Goal: Find specific page/section: Find specific page/section

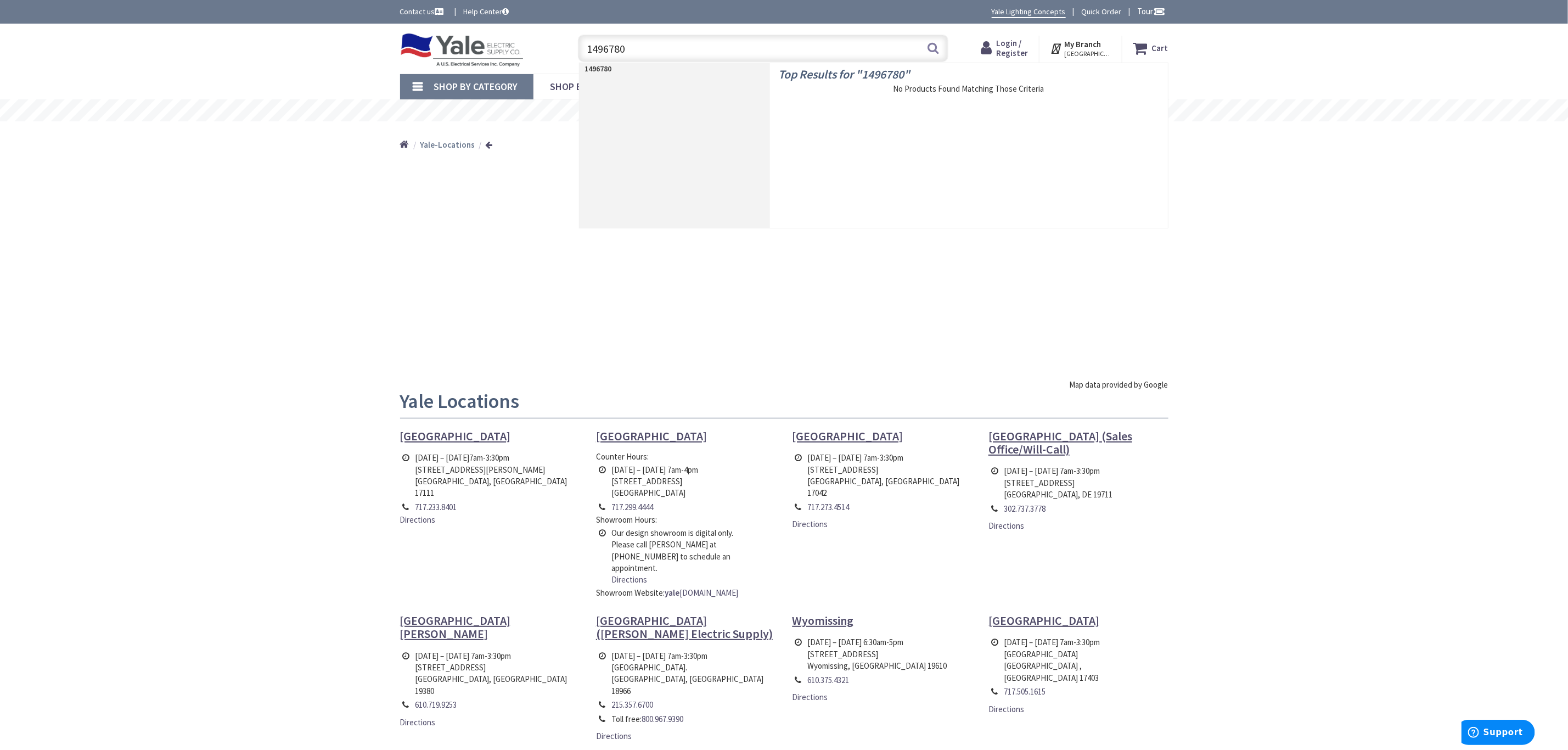
click at [611, 49] on input "1496780" at bounding box center [763, 48] width 370 height 27
paste input "781"
click at [607, 45] on input "149781" at bounding box center [763, 48] width 370 height 27
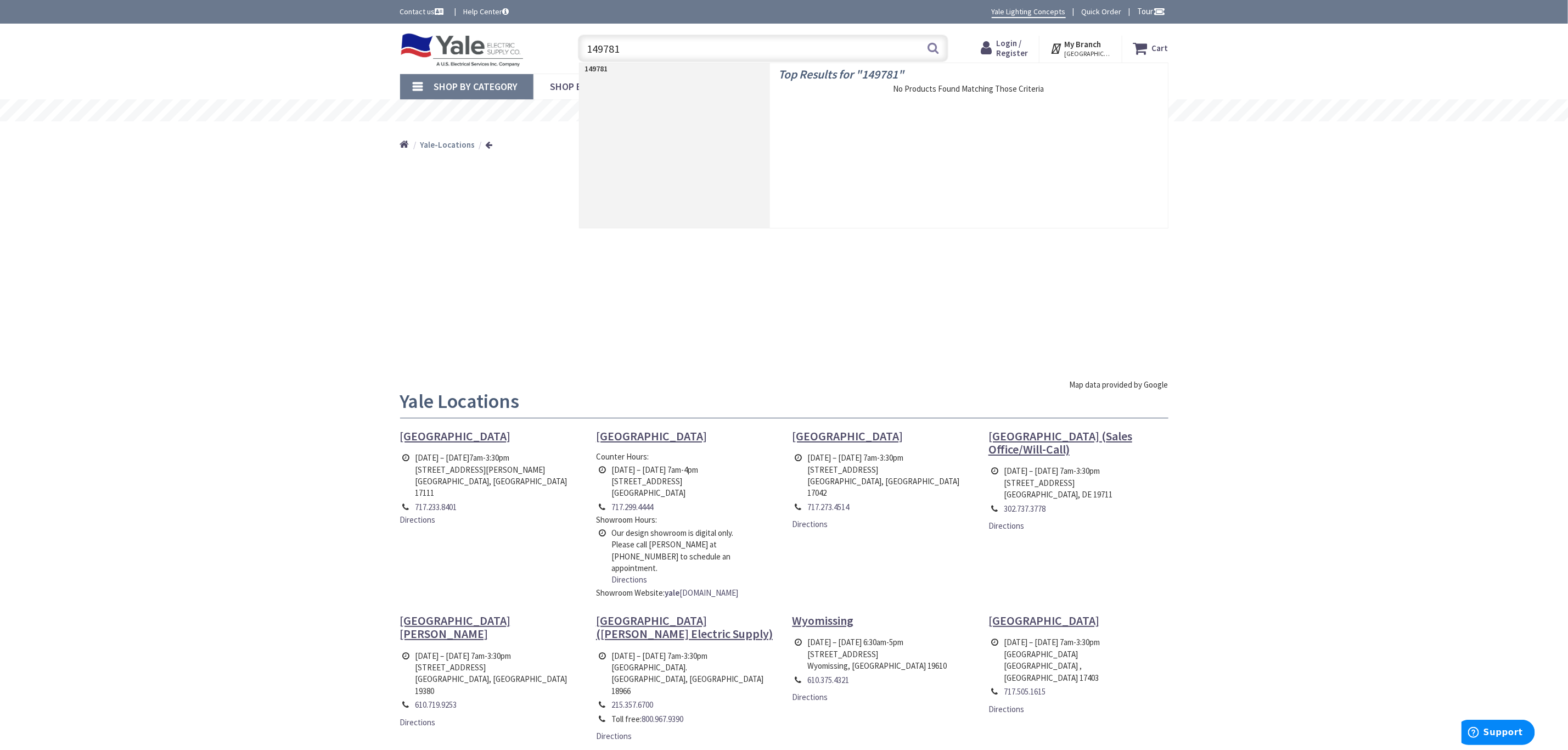
paste input "6779"
click at [616, 46] on input "1496779" at bounding box center [763, 48] width 370 height 27
paste input "326515"
click at [618, 51] on input "1326515" at bounding box center [763, 48] width 370 height 27
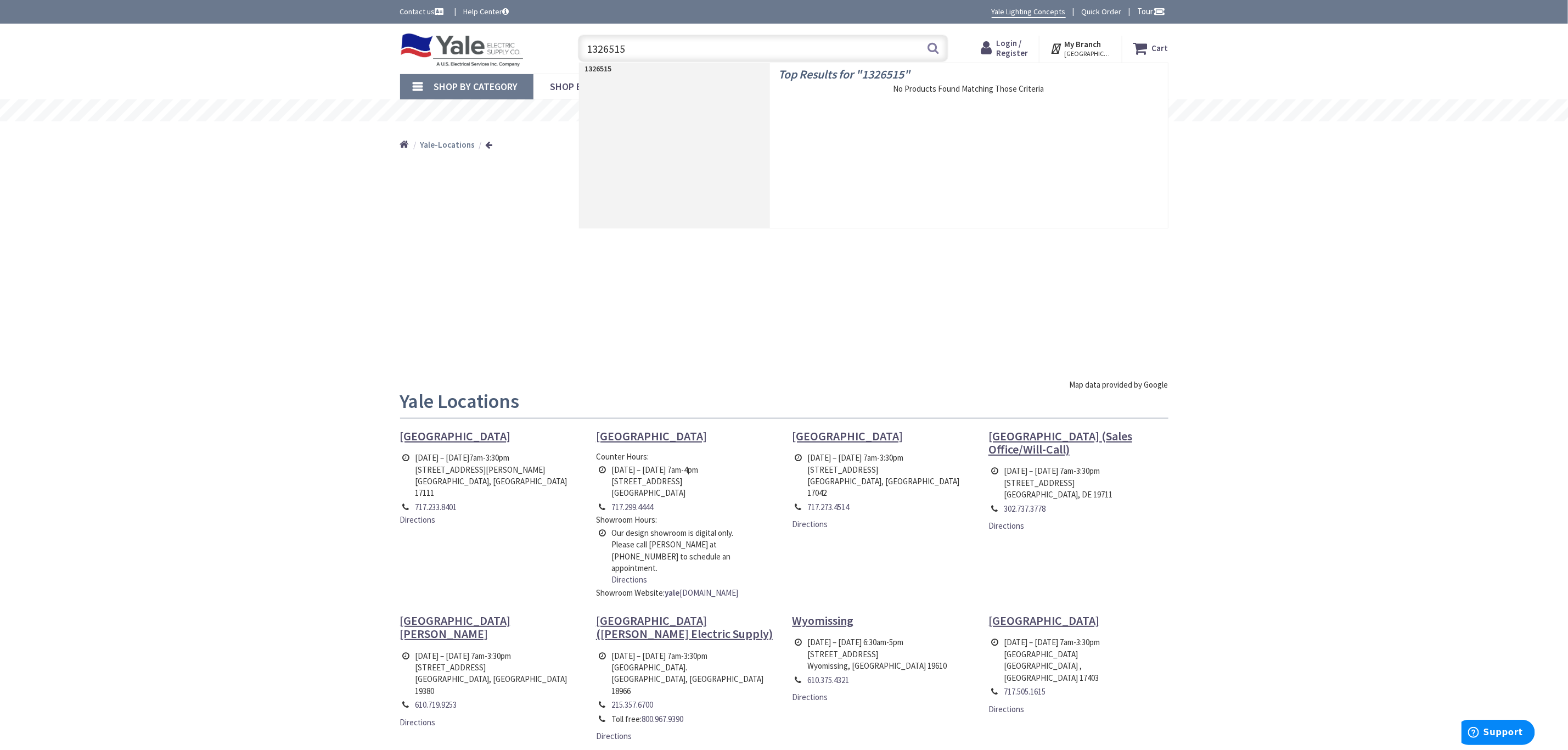
click at [618, 51] on input "1326515" at bounding box center [763, 48] width 370 height 27
paste input "496184"
type input "1496184"
click at [255, 236] on div "Skip to Content Toggle Nav 1496184 1496184 Search Cart My Cart Close" at bounding box center [784, 603] width 1568 height 1160
